Goal: Task Accomplishment & Management: Manage account settings

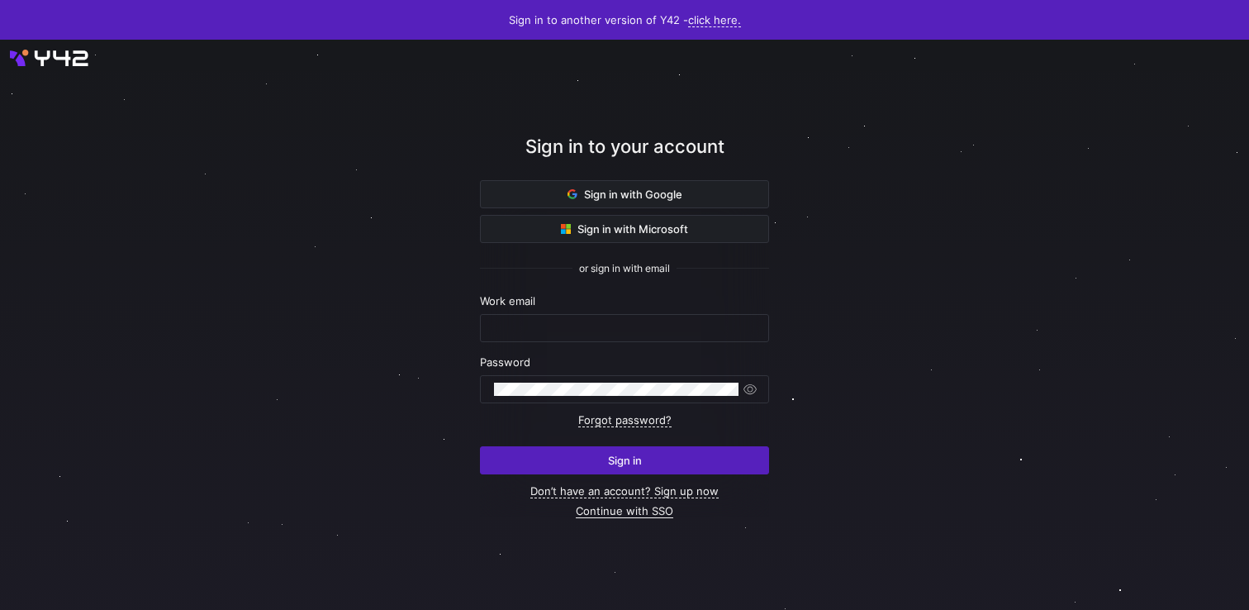
click at [616, 505] on link "Continue with SSO" at bounding box center [624, 511] width 97 height 14
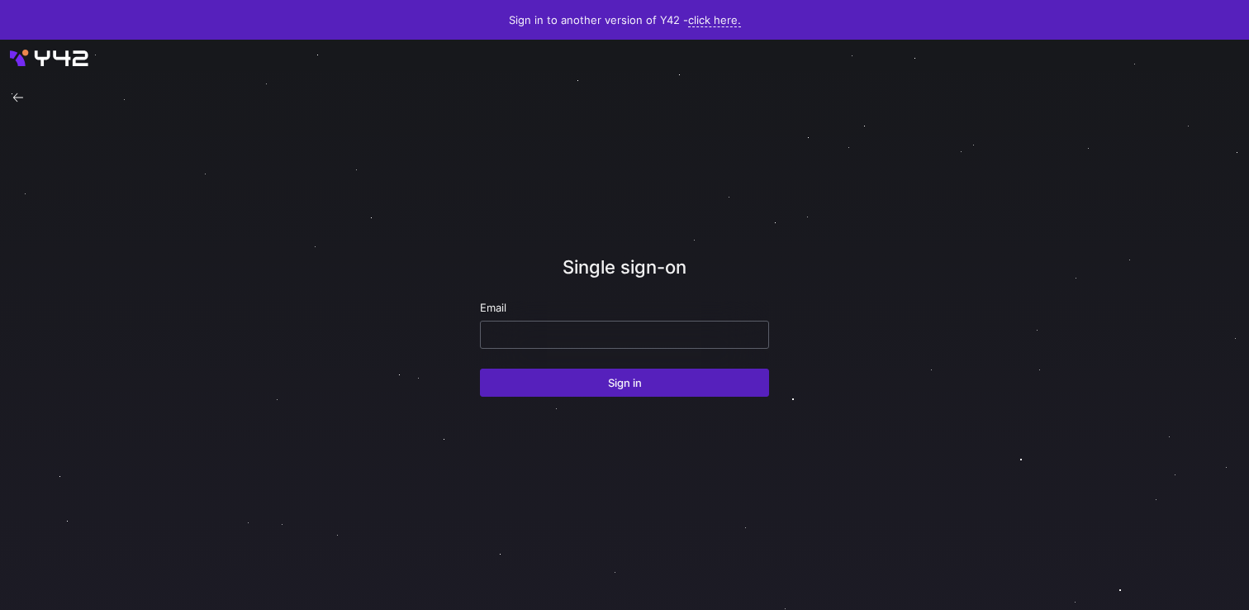
click at [654, 339] on input "email" at bounding box center [624, 334] width 261 height 13
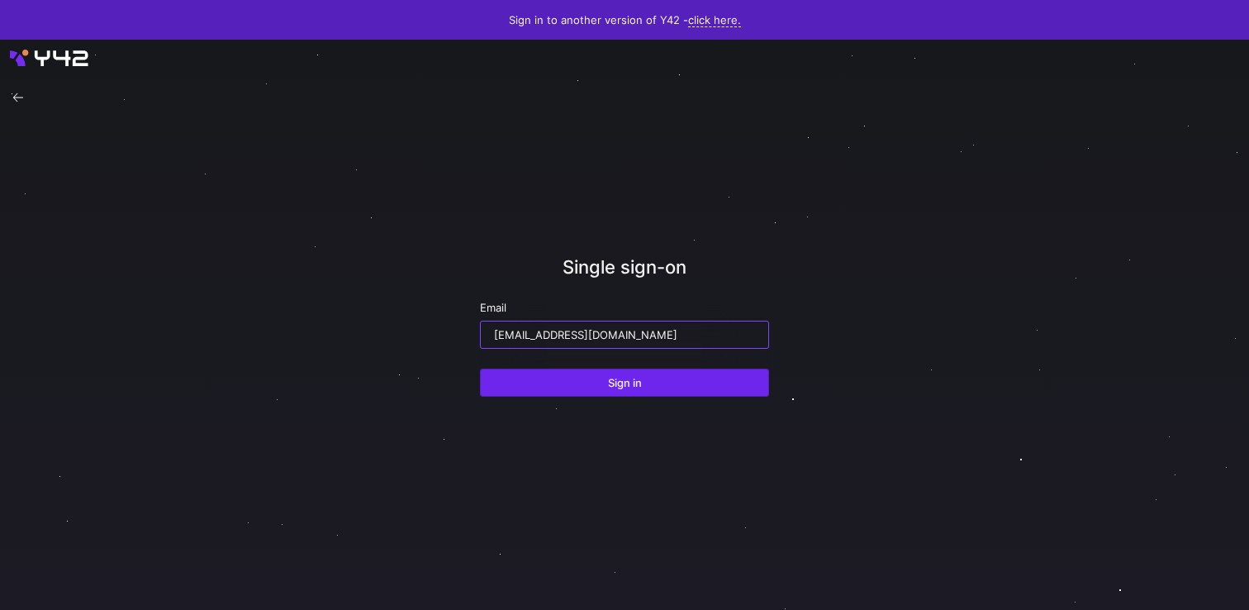
type input "ppatida2@cisco.com"
click at [639, 387] on span "Sign in" at bounding box center [625, 382] width 34 height 13
